Goal: Information Seeking & Learning: Find specific fact

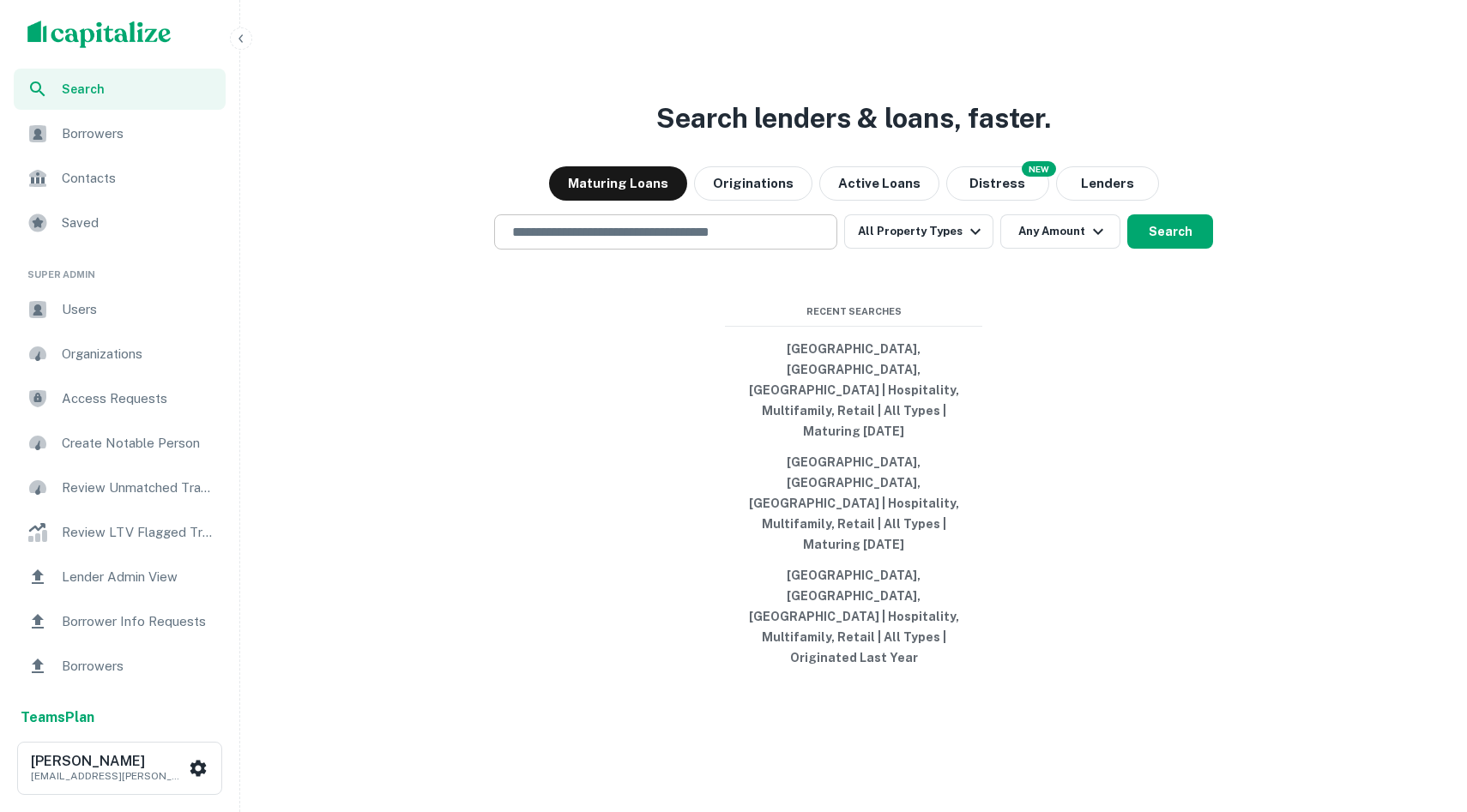
click at [607, 250] on div "​" at bounding box center [666, 231] width 343 height 35
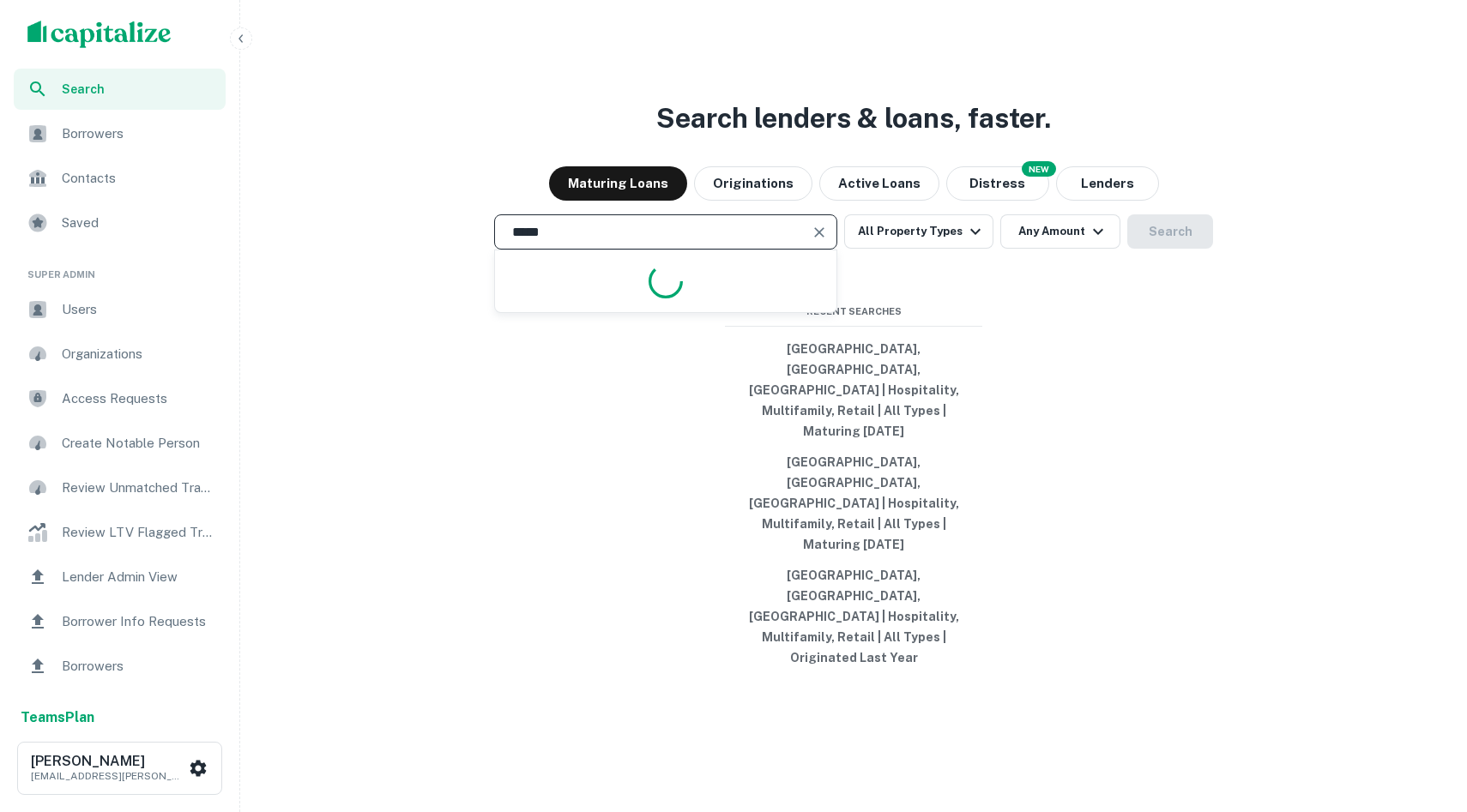
type input "******"
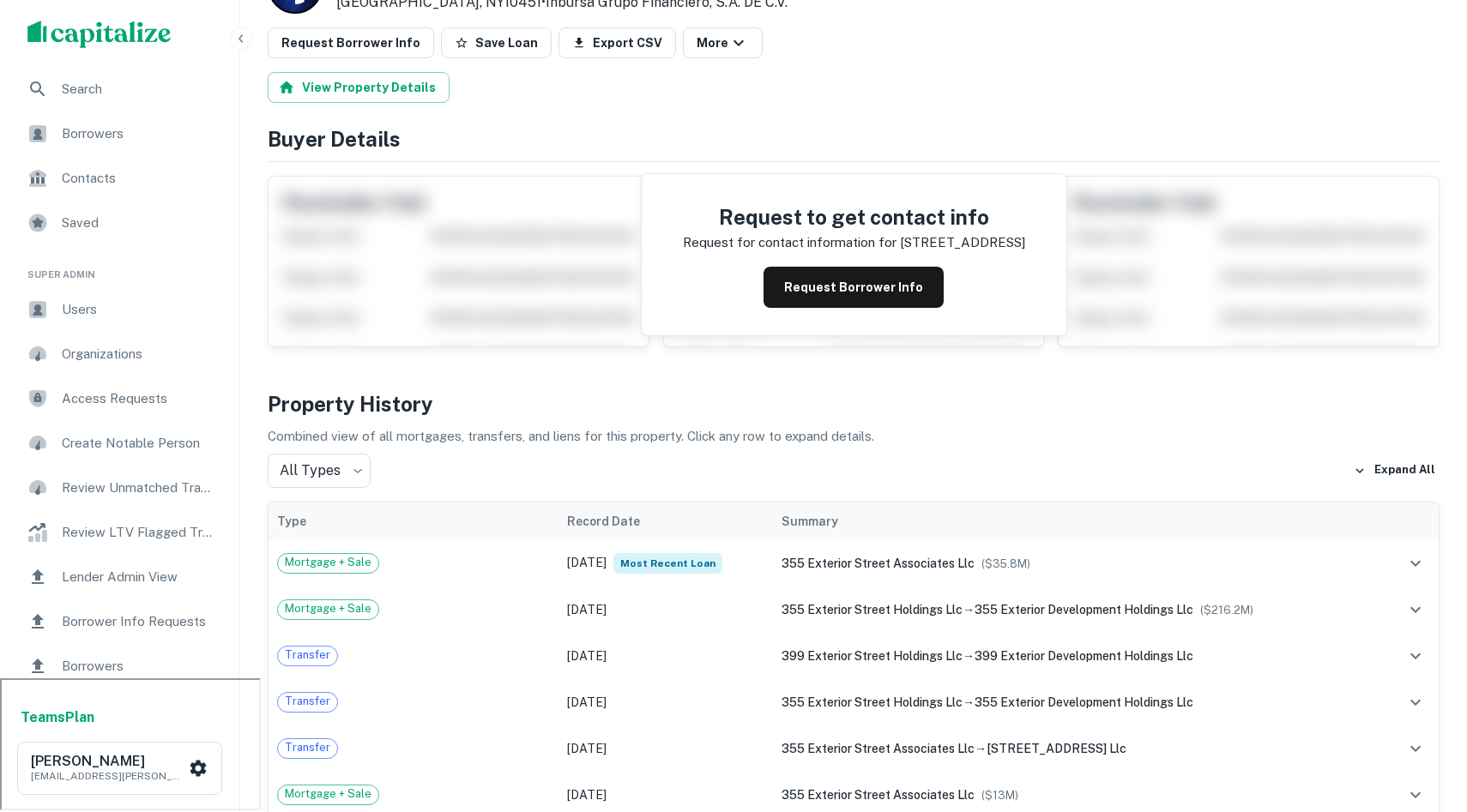
scroll to position [141, 0]
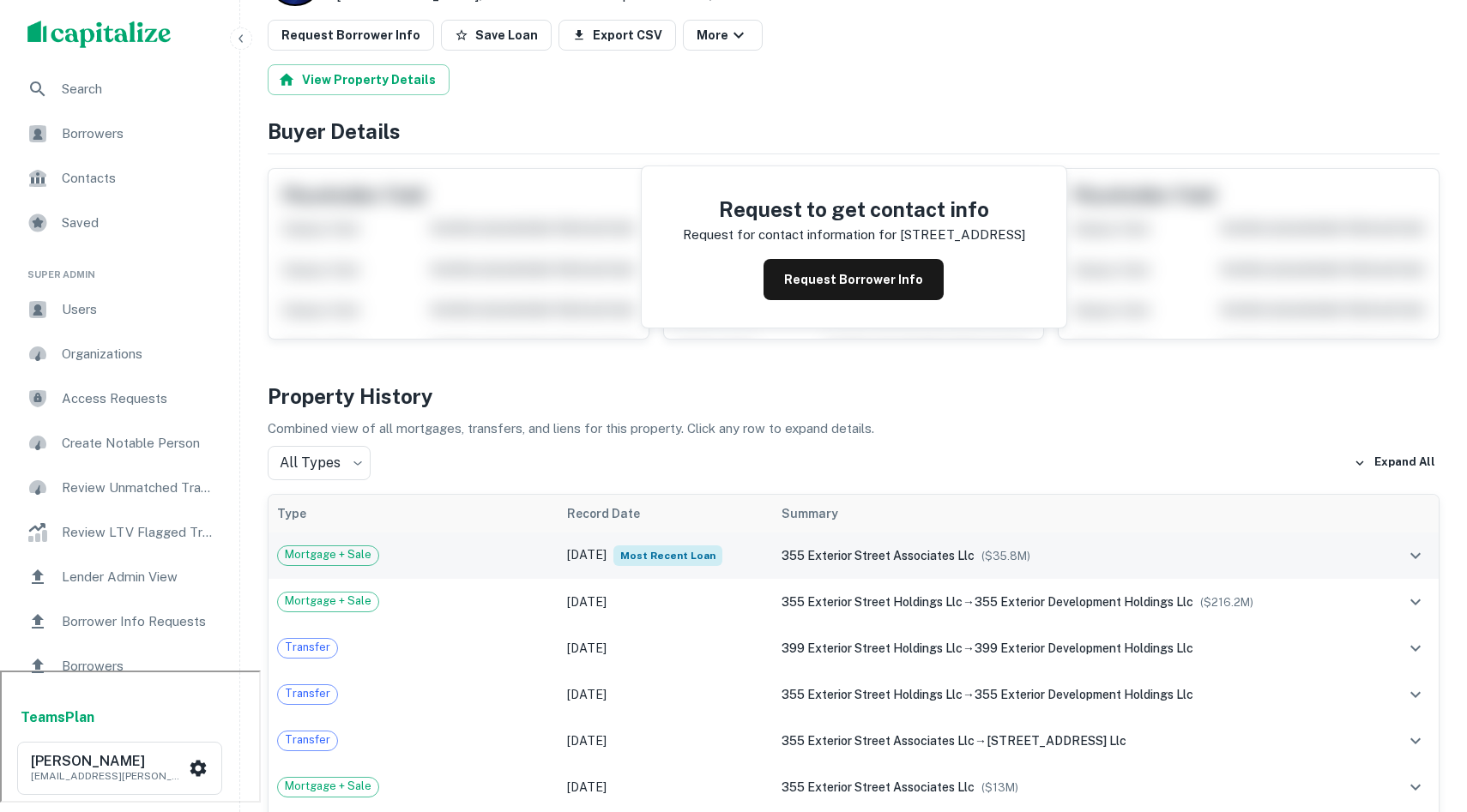
click at [1070, 570] on td "355 exterior street associates llc ($ 35.8M )" at bounding box center [1076, 555] width 608 height 46
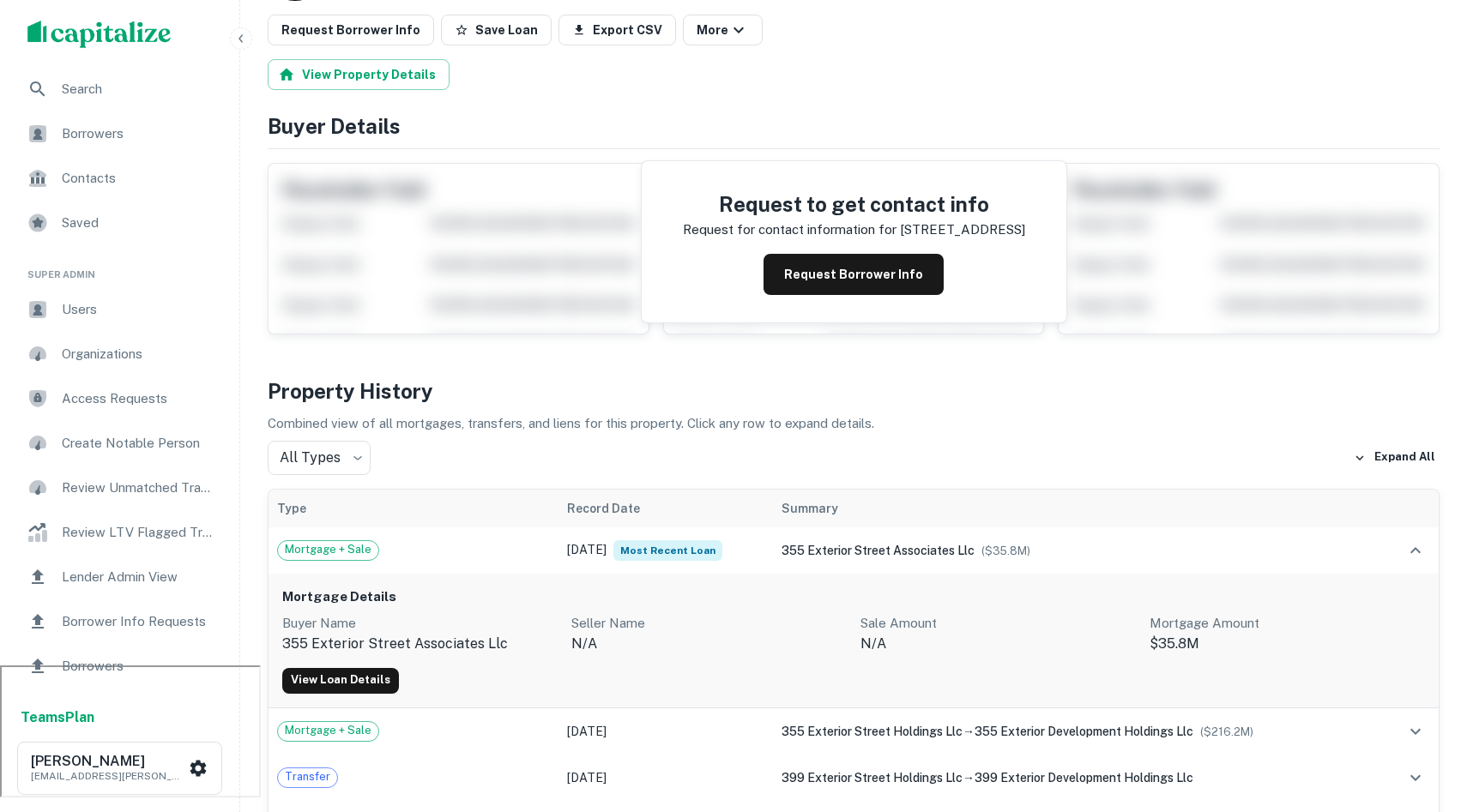
scroll to position [165, 0]
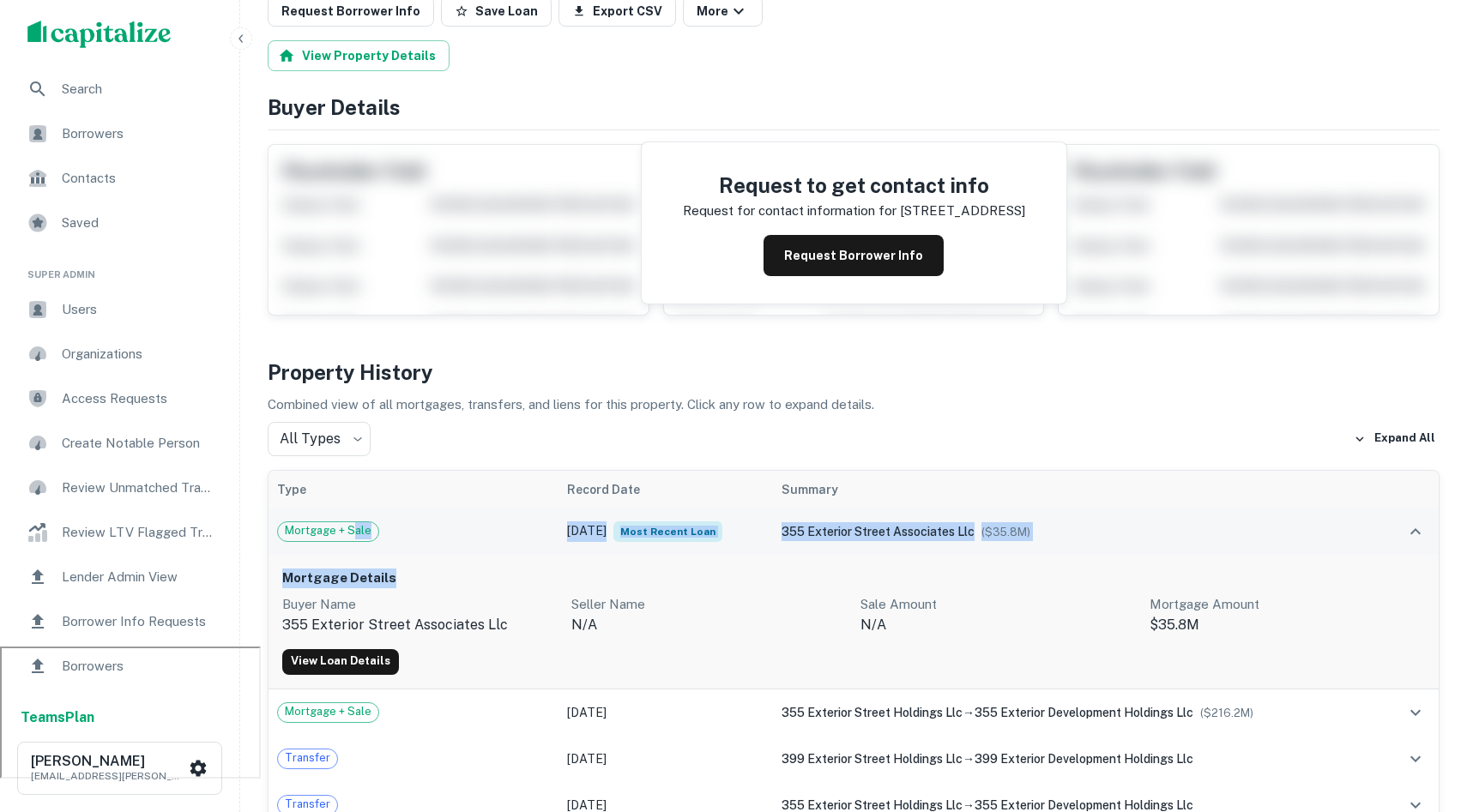
drag, startPoint x: 424, startPoint y: 571, endPoint x: 352, endPoint y: 530, distance: 82.9
click at [352, 530] on span "Mortgage + Sale" at bounding box center [328, 531] width 100 height 17
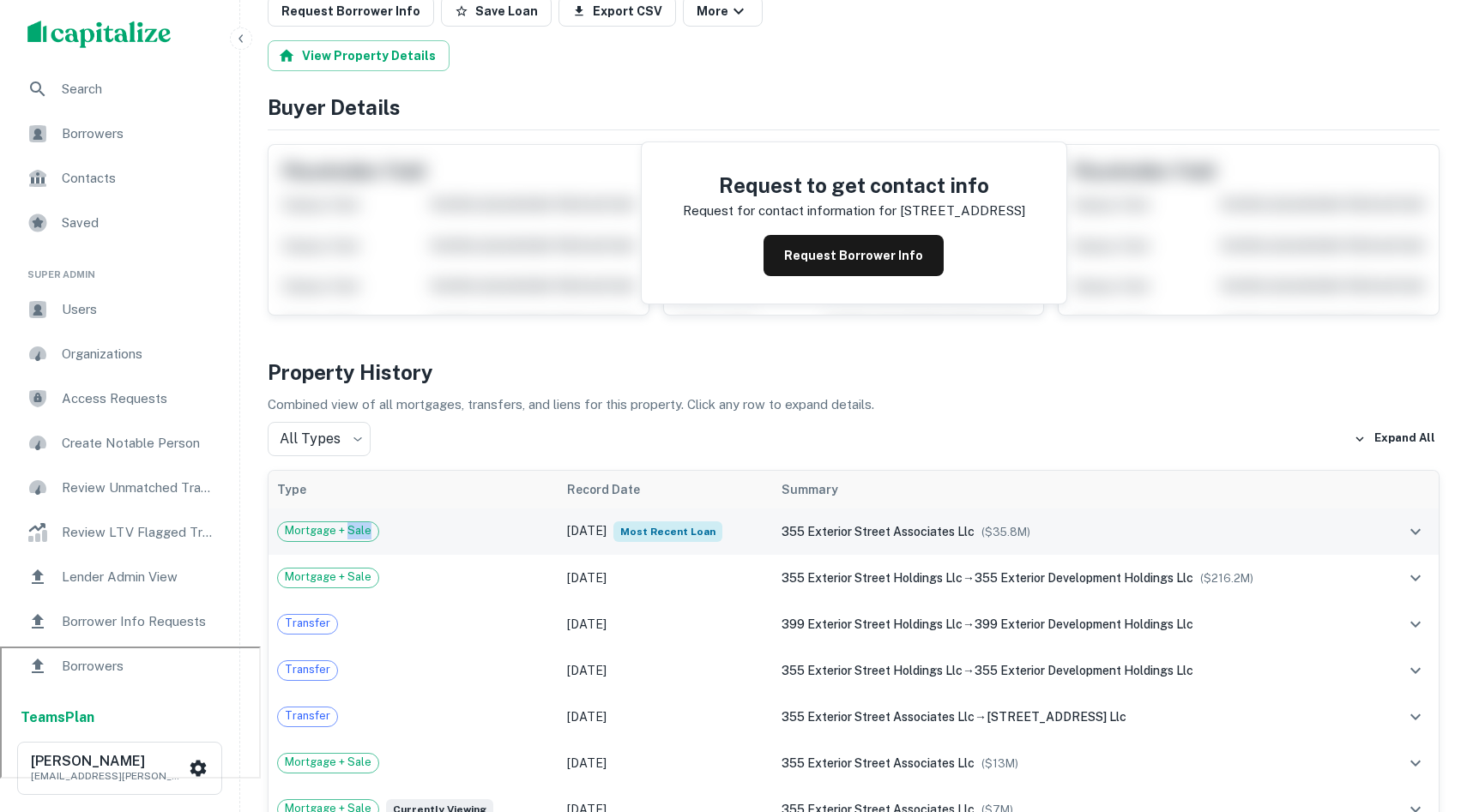
click at [352, 530] on span "Mortgage + Sale" at bounding box center [328, 531] width 100 height 17
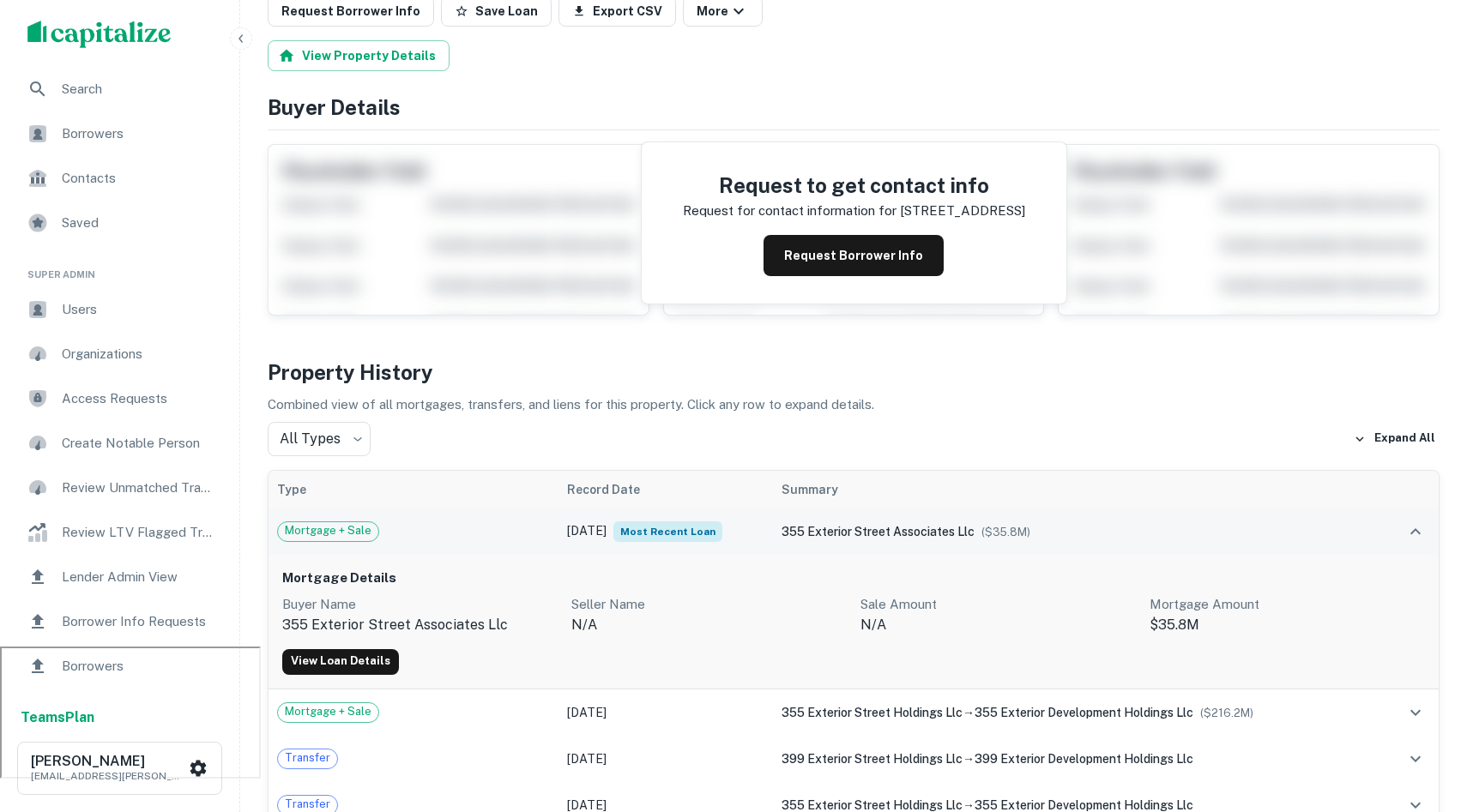
click at [666, 524] on span "Most Recent Loan" at bounding box center [667, 532] width 108 height 21
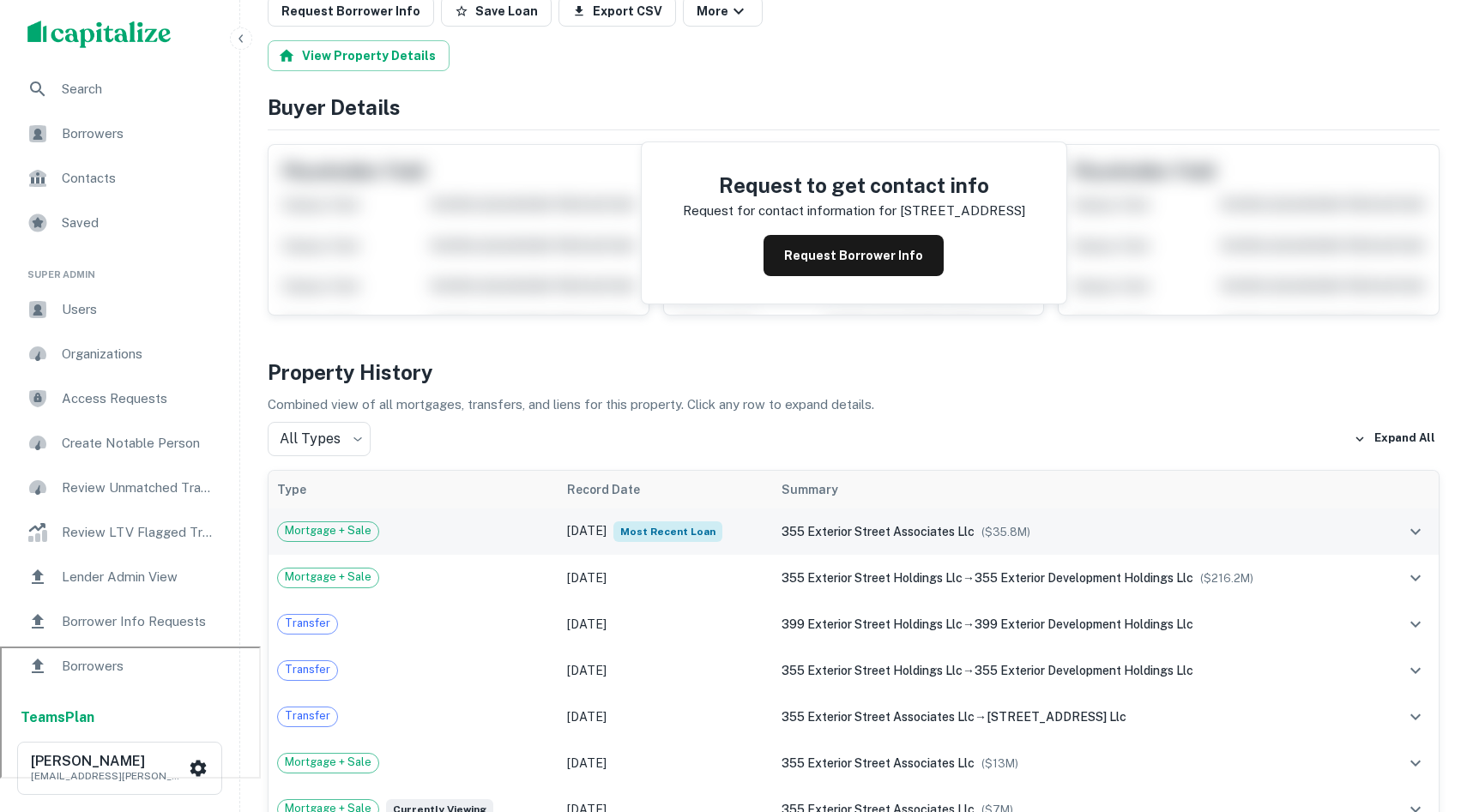
click at [824, 534] on span "355 exterior street associates llc" at bounding box center [877, 531] width 193 height 14
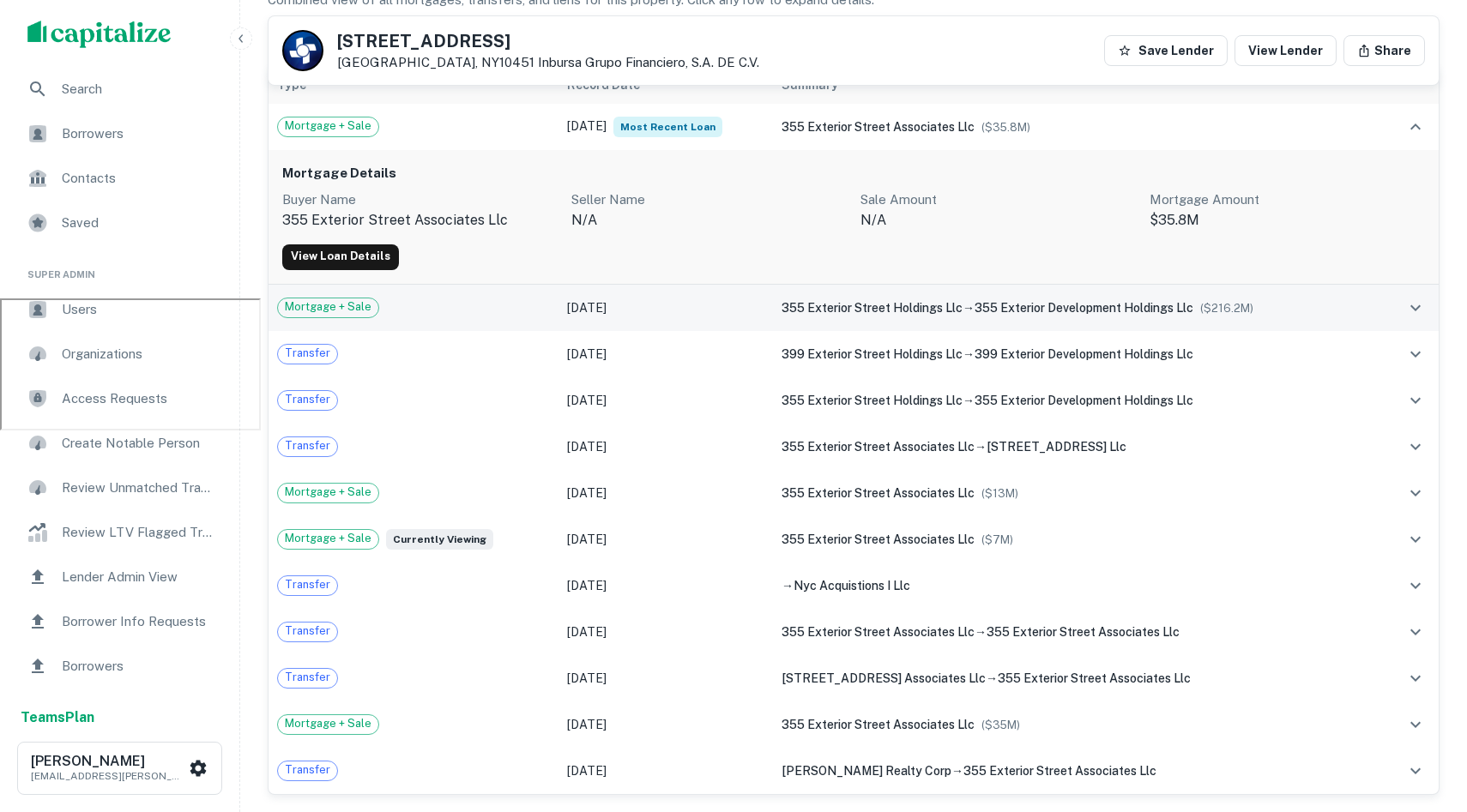
scroll to position [512, 0]
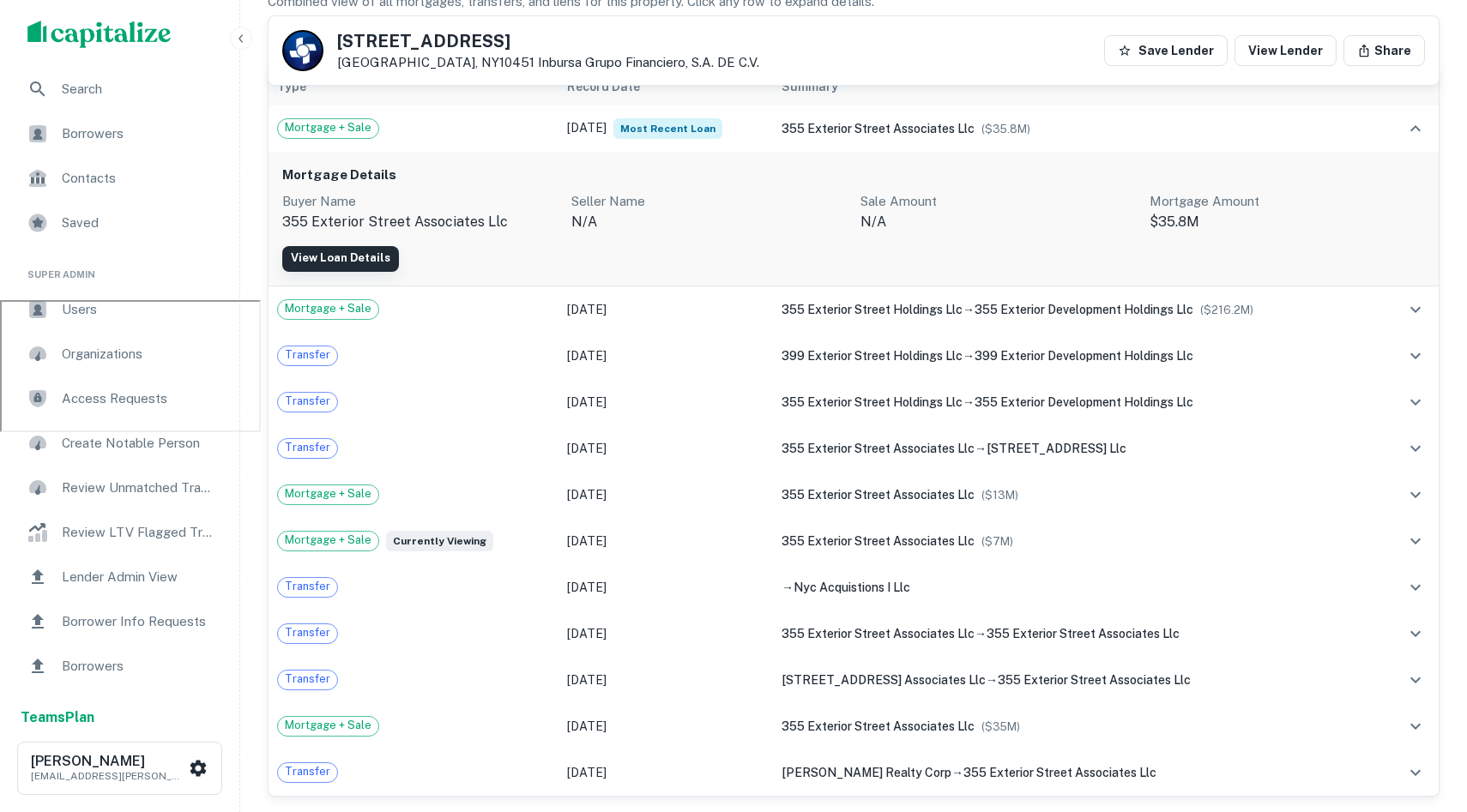
click at [325, 255] on link "View Loan Details" at bounding box center [341, 258] width 117 height 25
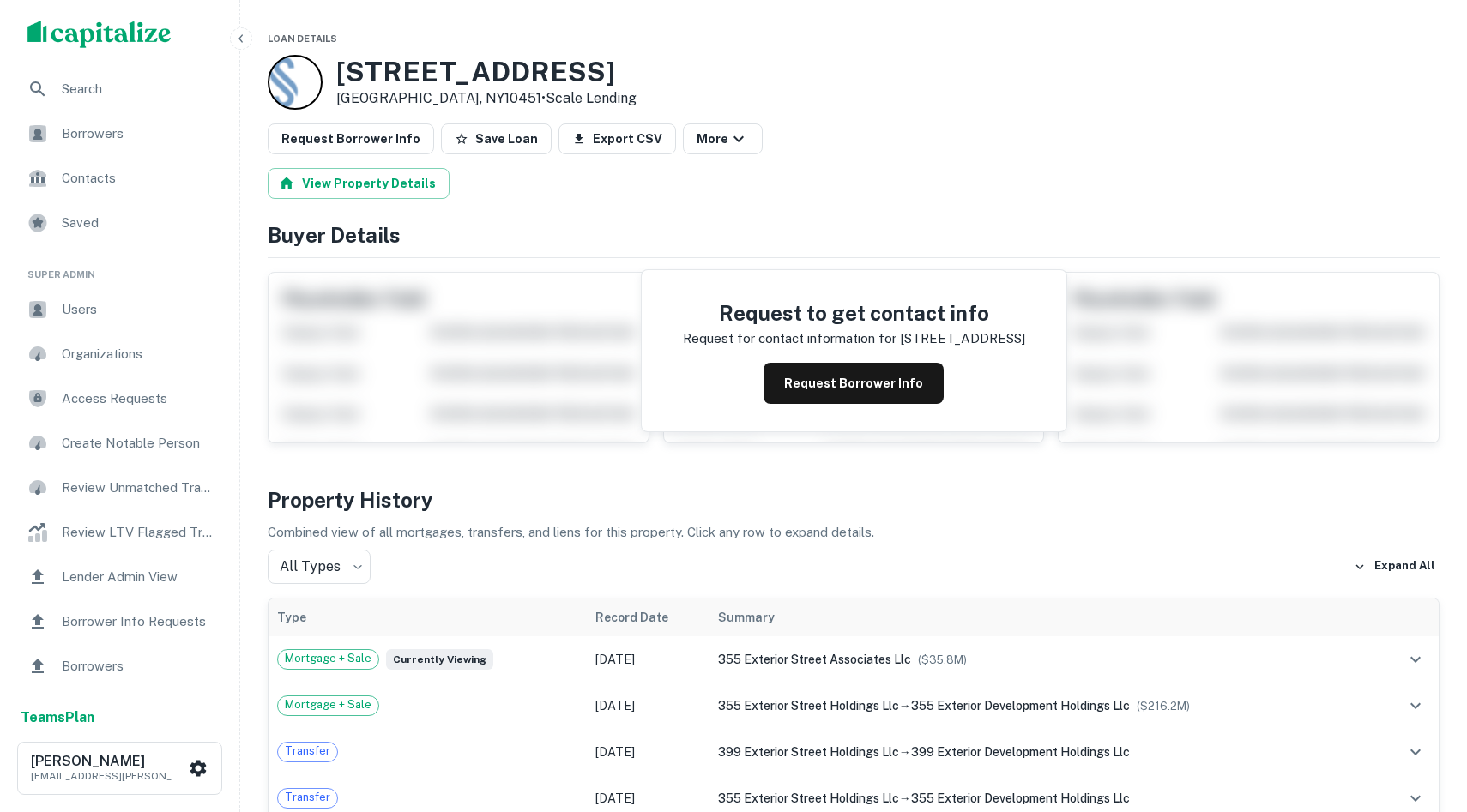
click at [300, 85] on div at bounding box center [295, 82] width 55 height 55
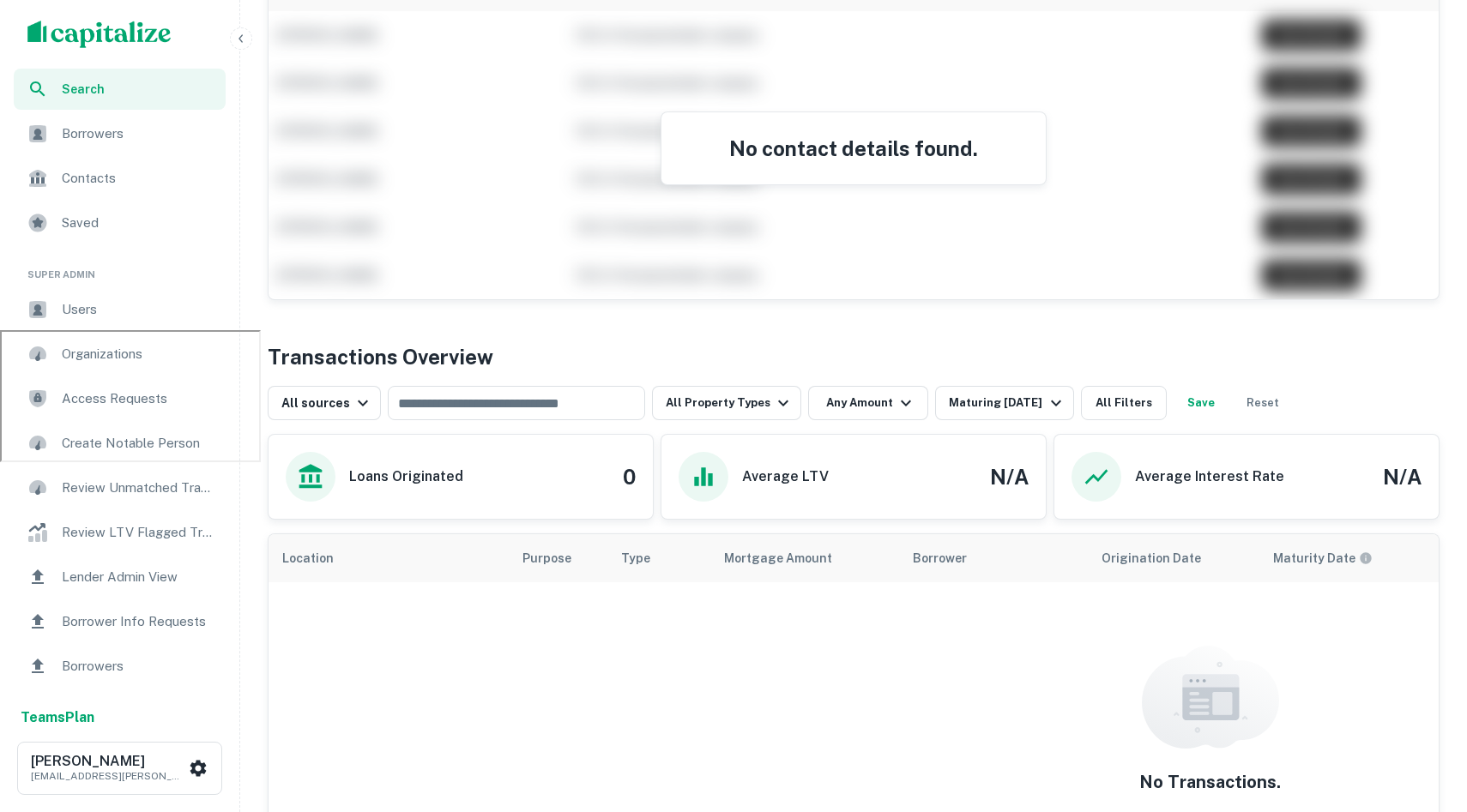
scroll to position [479, 0]
